Goal: Communication & Community: Answer question/provide support

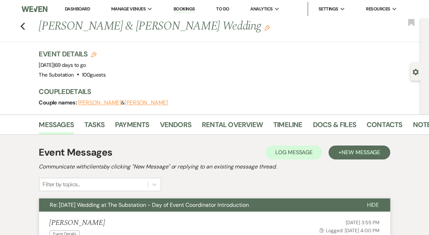
click at [82, 8] on link "Dashboard" at bounding box center [77, 9] width 25 height 6
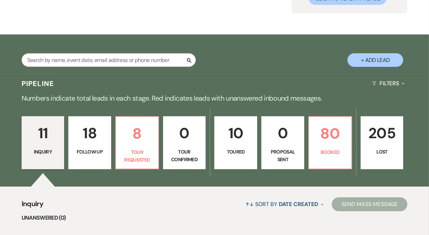
scroll to position [92, 0]
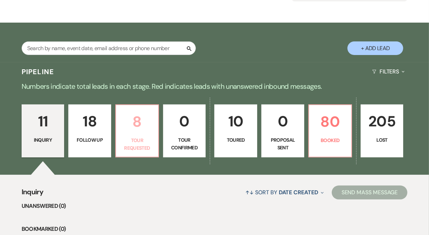
click at [141, 137] on p "Tour Requested" at bounding box center [137, 145] width 34 height 16
select select "2"
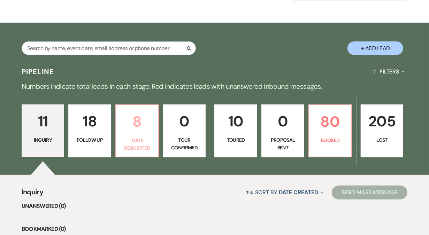
select select "2"
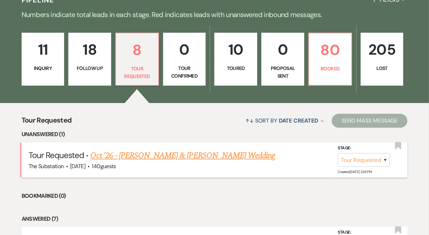
scroll to position [174, 0]
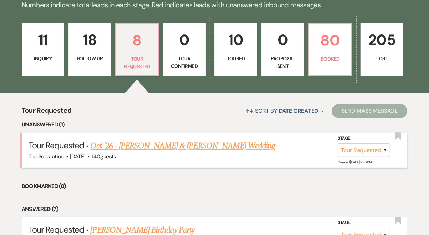
click at [172, 144] on link "Oct '26 - [PERSON_NAME] & [PERSON_NAME] Wedding" at bounding box center [182, 146] width 185 height 13
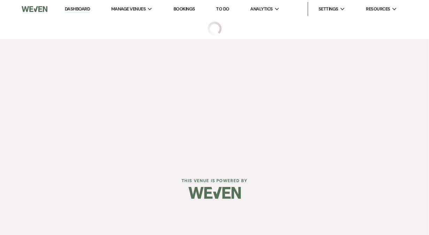
select select "2"
select select "5"
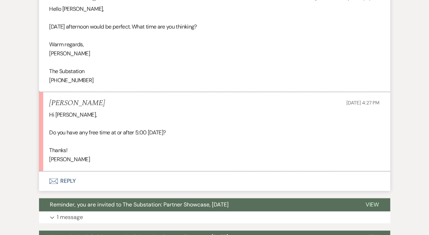
scroll to position [1089, 0]
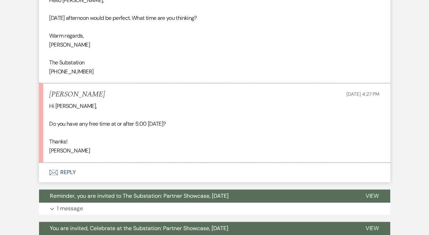
click at [71, 163] on button "Envelope Reply" at bounding box center [214, 173] width 351 height 20
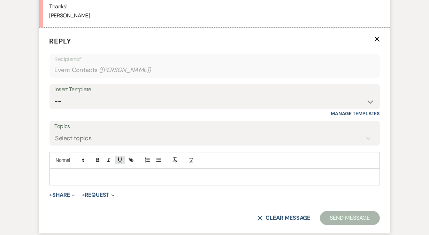
scroll to position [1228, 0]
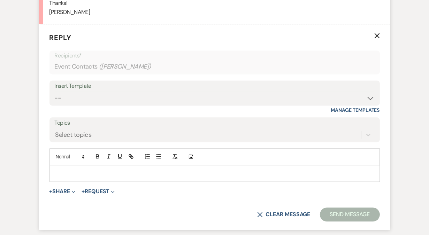
click at [95, 170] on p at bounding box center [214, 174] width 319 height 8
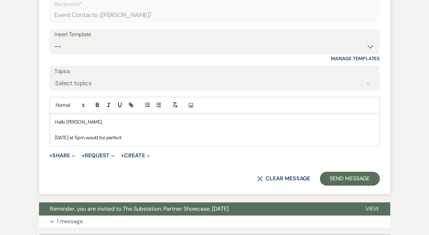
scroll to position [1313, 0]
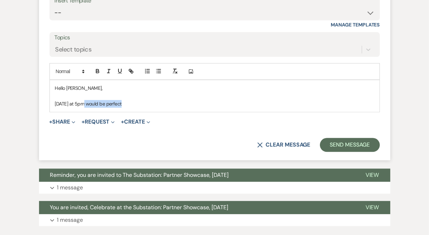
drag, startPoint x: 88, startPoint y: 93, endPoint x: 134, endPoint y: 93, distance: 45.7
click at [134, 100] on p "[DATE] at 5pm would be perfect" at bounding box center [214, 104] width 319 height 8
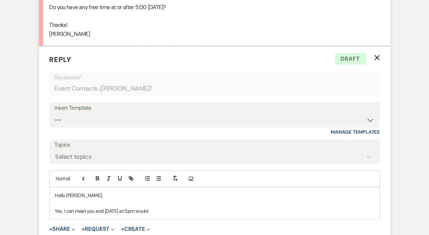
scroll to position [1349, 0]
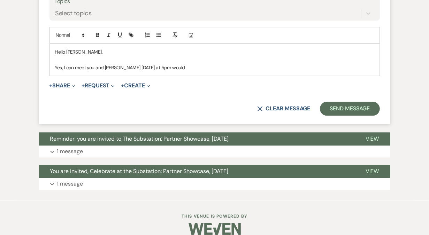
click at [173, 64] on p "Yes, I can meet you and [PERSON_NAME] [DATE] at 5pm would" at bounding box center [214, 68] width 319 height 8
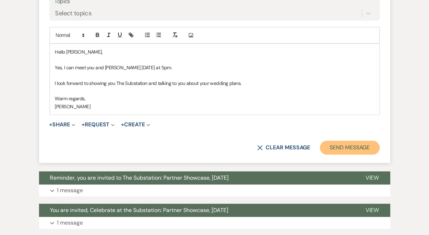
click at [348, 141] on button "Send Message" at bounding box center [350, 148] width 60 height 14
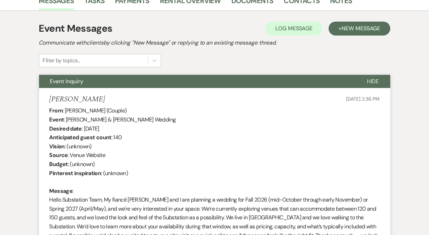
scroll to position [0, 0]
